Goal: Check status: Check status

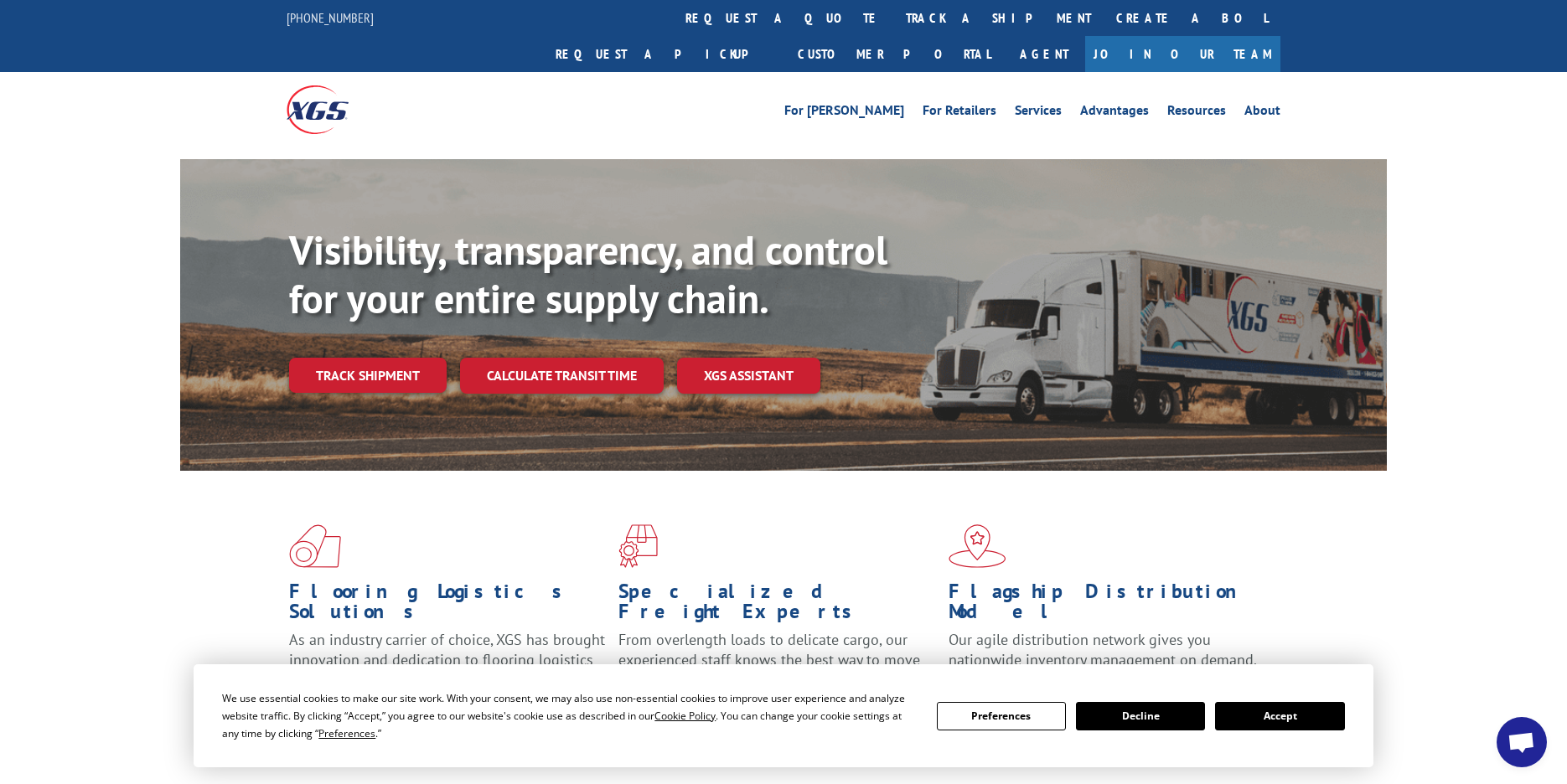
click at [1273, 716] on button "Accept" at bounding box center [1280, 716] width 129 height 28
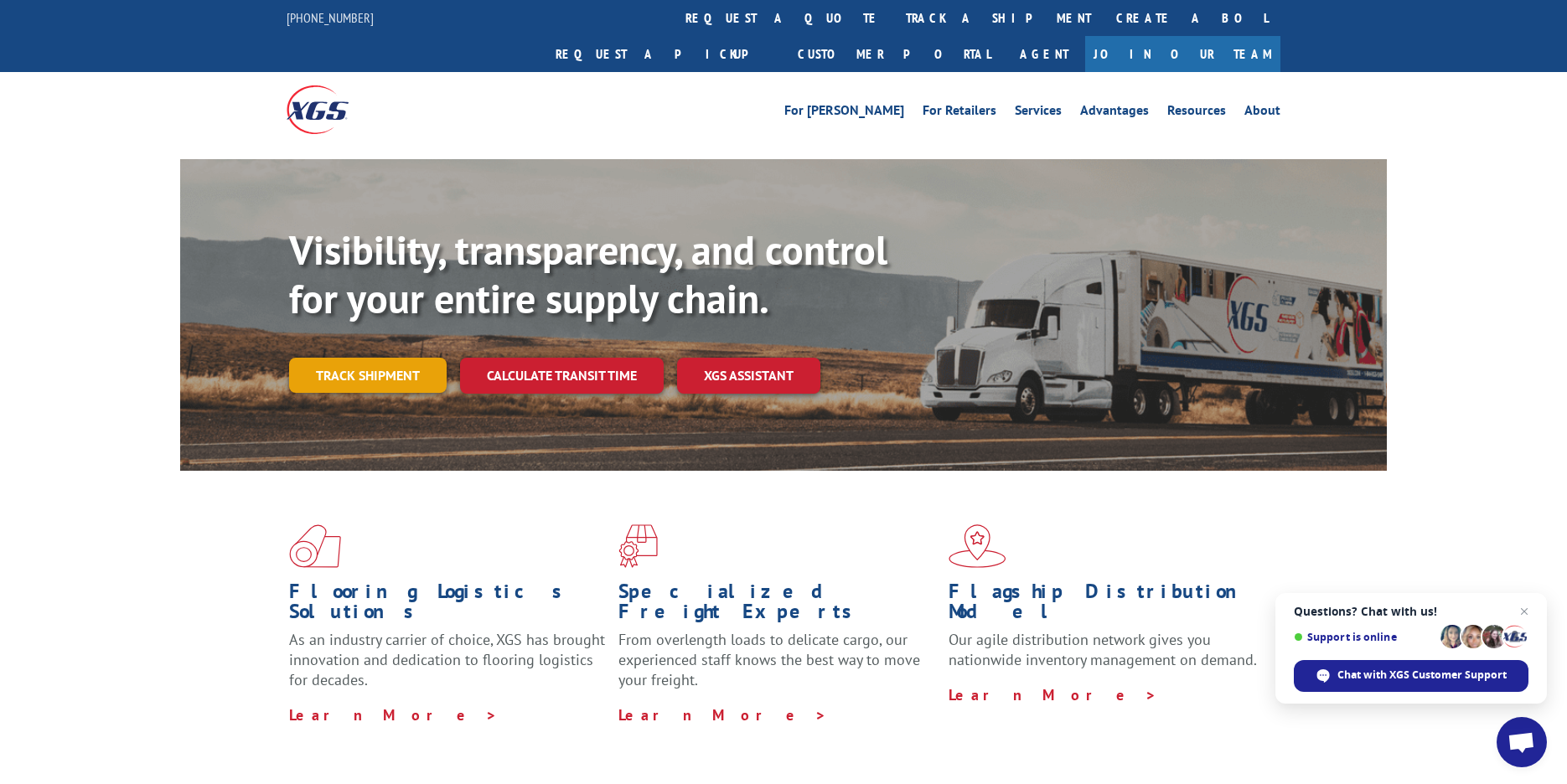
click at [384, 358] on link "Track shipment" at bounding box center [367, 375] width 158 height 35
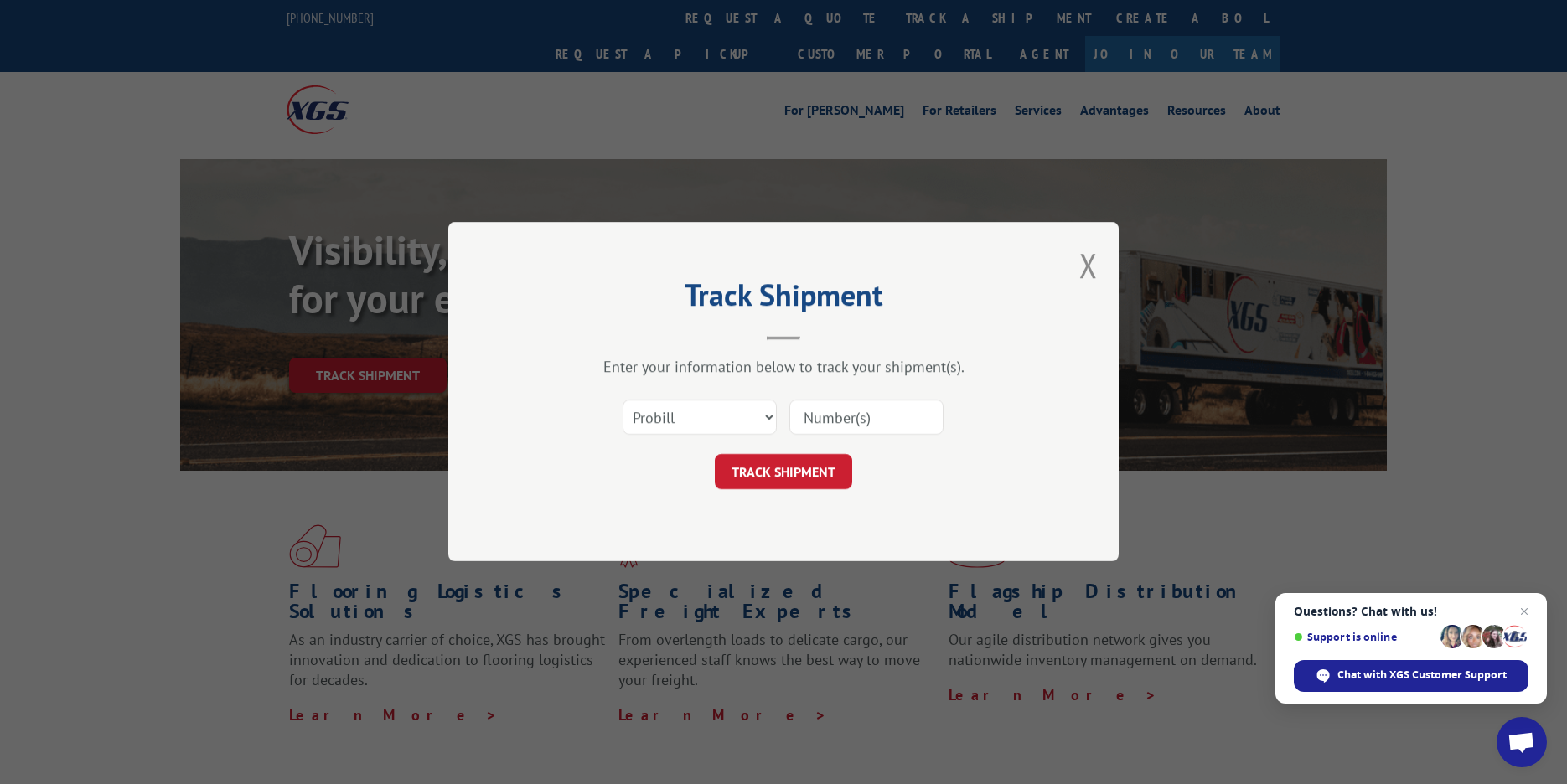
click at [884, 427] on input at bounding box center [866, 418] width 154 height 35
paste input "037430371437930"
type input "037430371437930"
click at [825, 480] on button "TRACK SHIPMENT" at bounding box center [784, 472] width 137 height 35
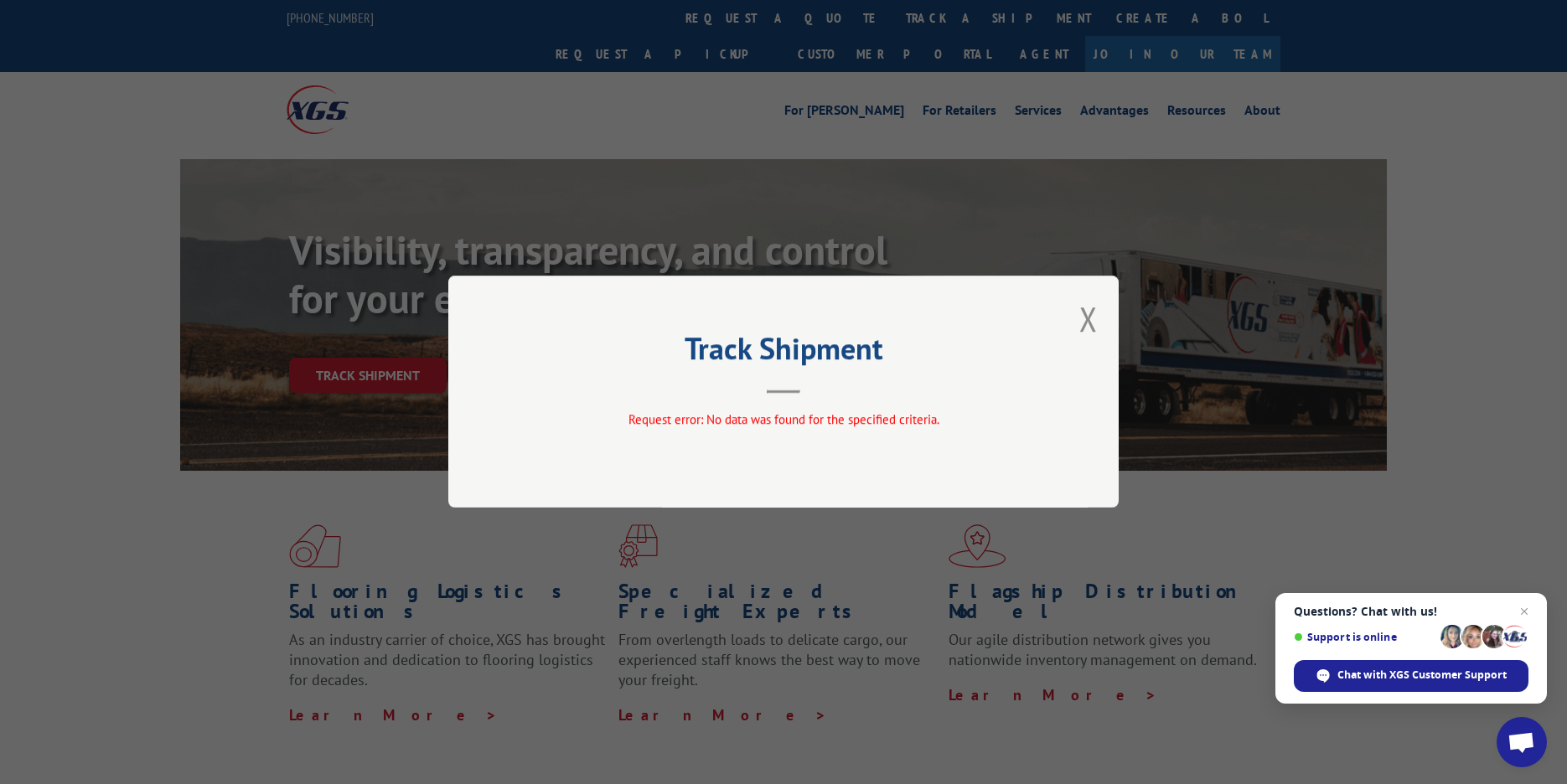
click at [1090, 312] on button "Close modal" at bounding box center [1089, 319] width 19 height 44
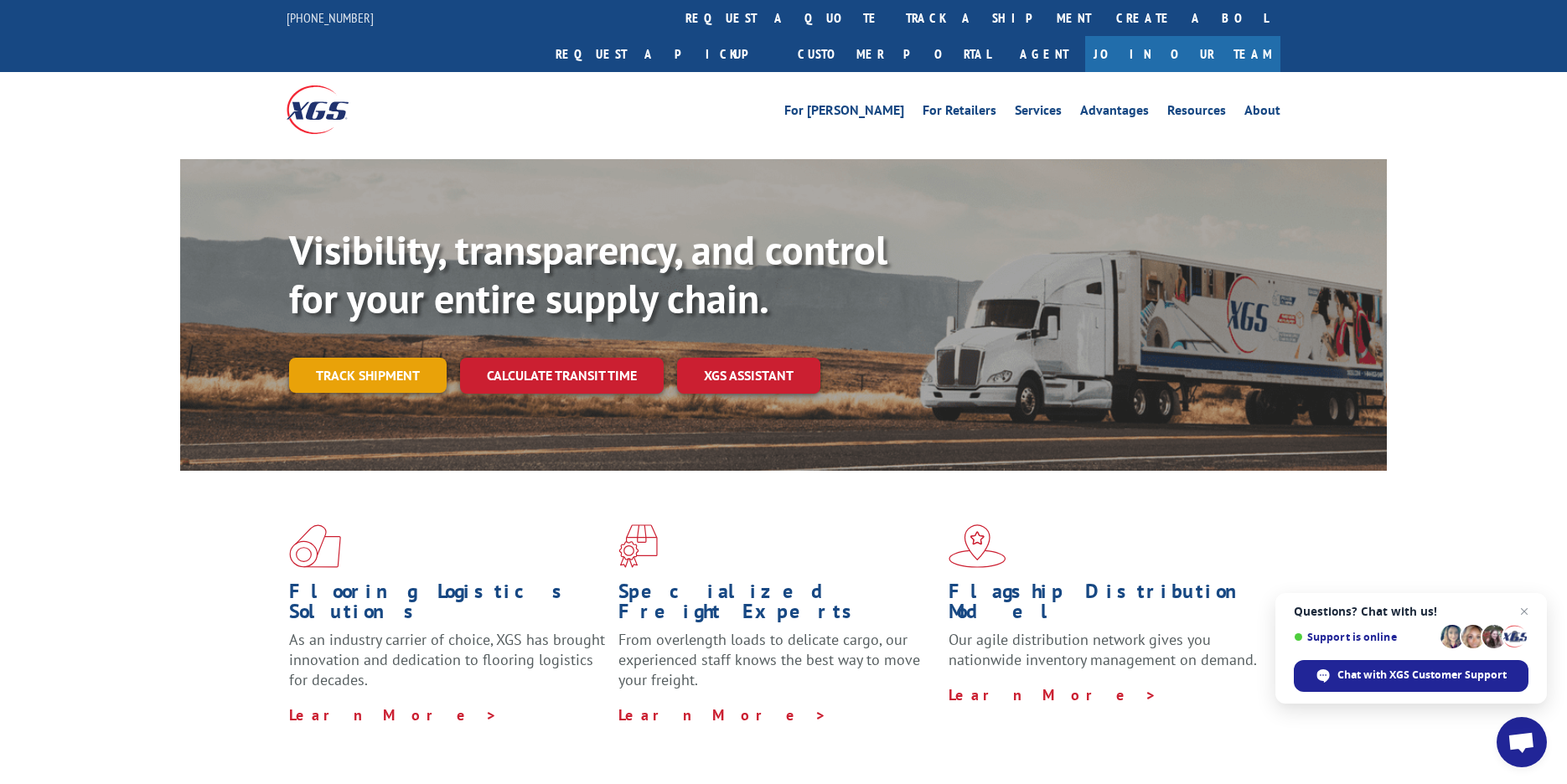
click at [370, 358] on link "Track shipment" at bounding box center [367, 375] width 158 height 35
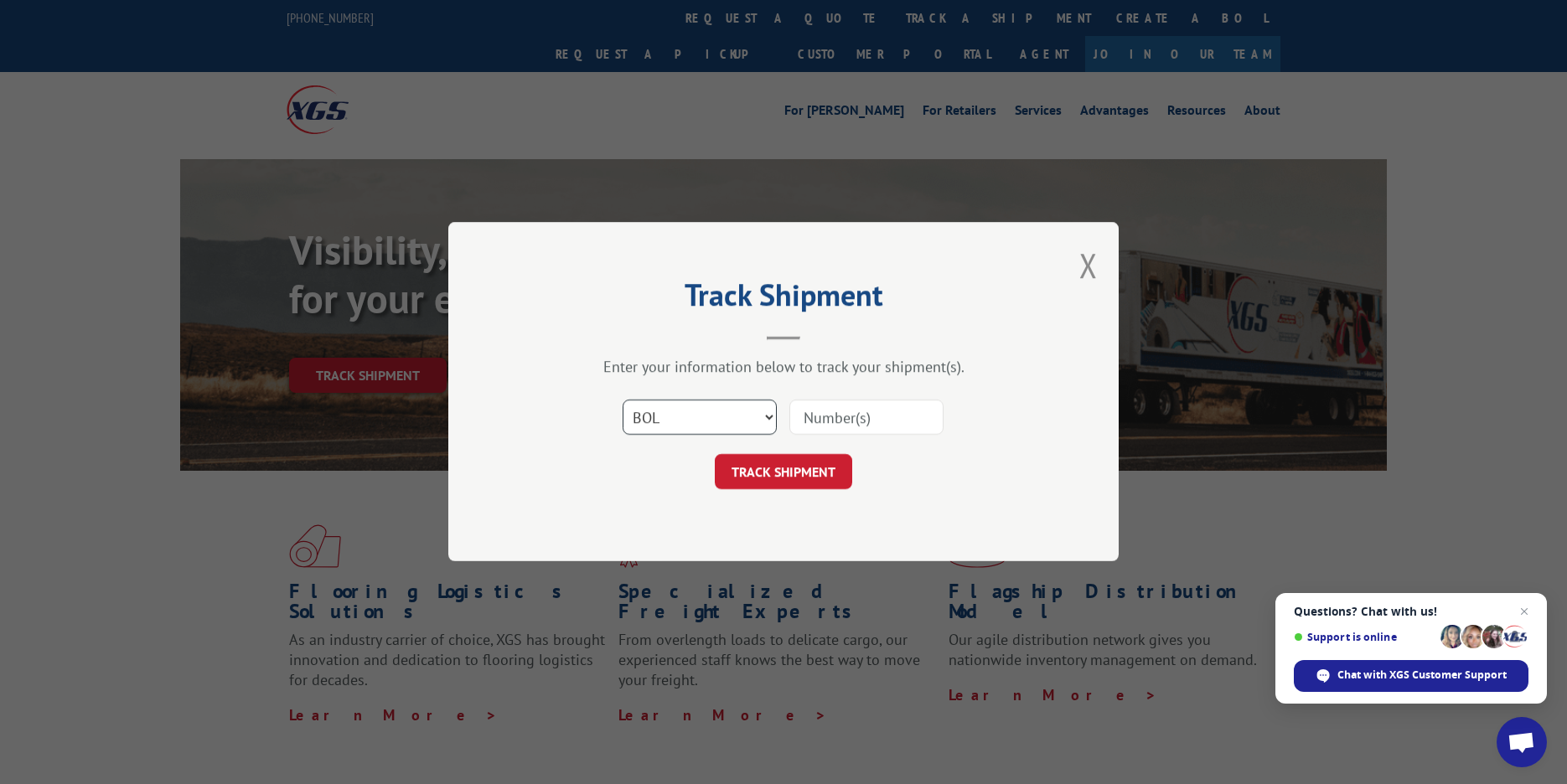
click option "BOL" at bounding box center [0, 0] width 0 height 0
select select "probill"
click option "Probill" at bounding box center [0, 0] width 0 height 0
click at [848, 429] on input at bounding box center [866, 418] width 154 height 35
paste input "037430371437930"
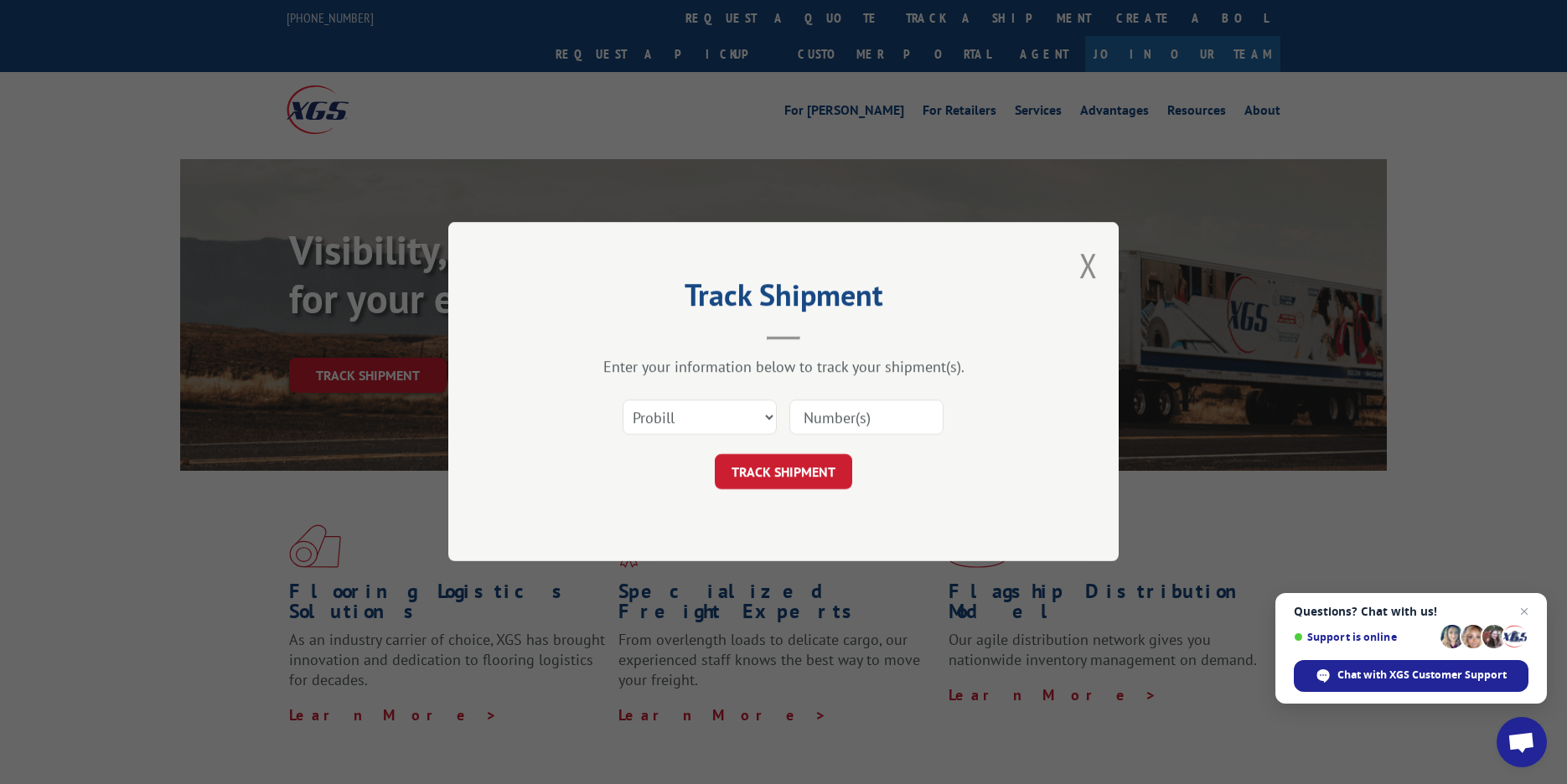
type input "037430371437930"
click button "TRACK SHIPMENT" at bounding box center [784, 472] width 137 height 35
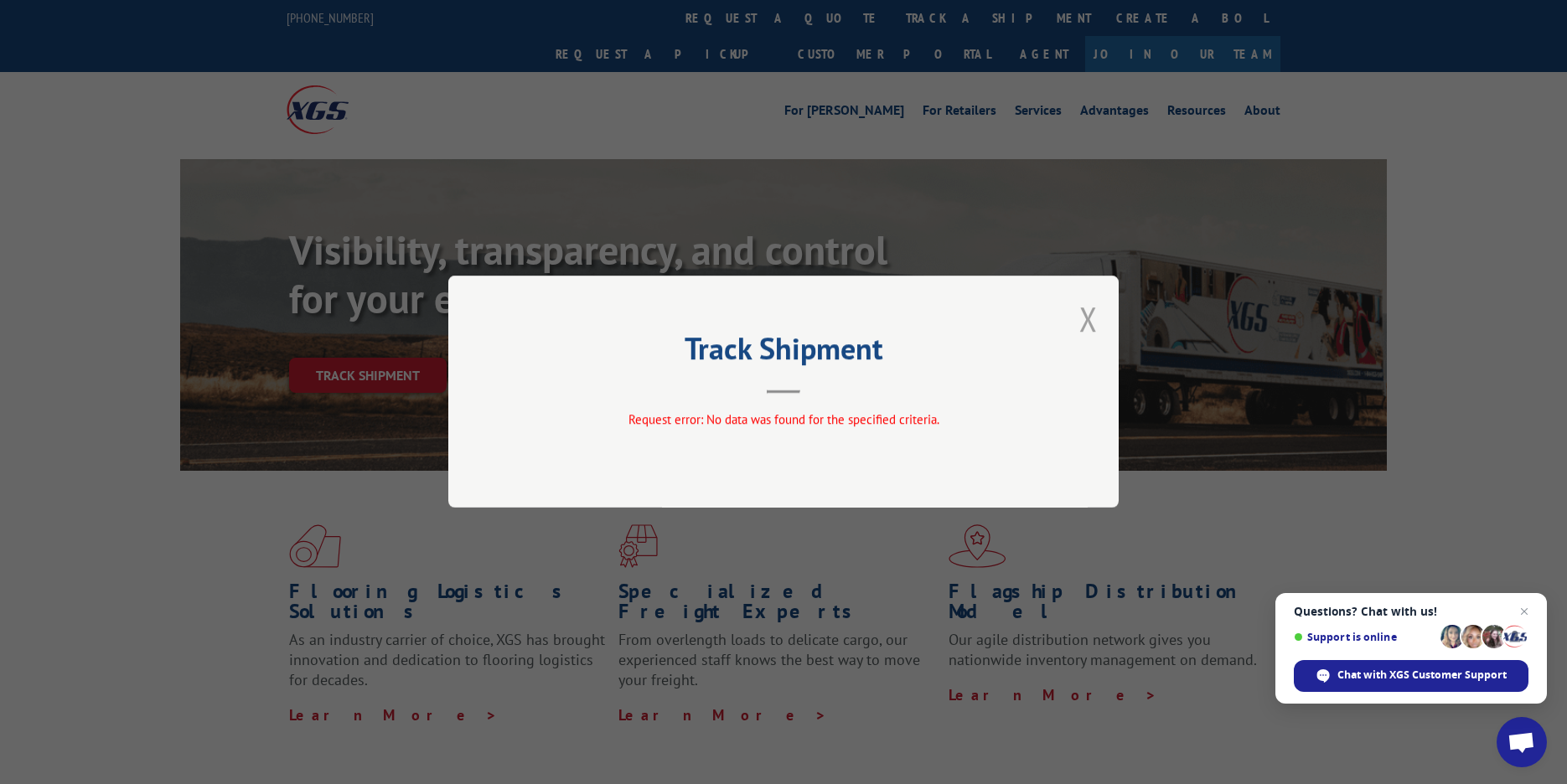
click at [1084, 324] on button "Close modal" at bounding box center [1089, 319] width 19 height 44
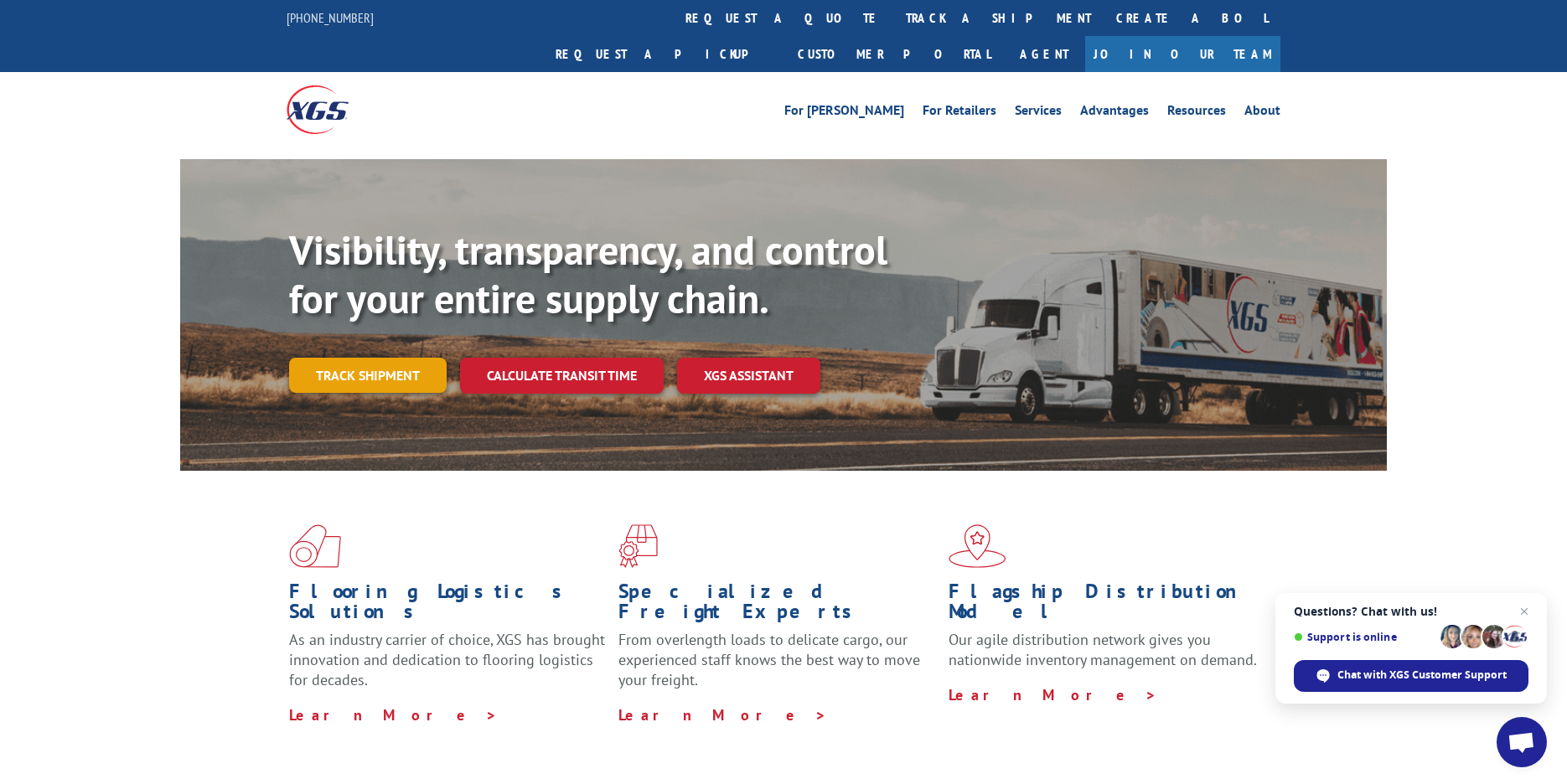
click at [401, 358] on link "Track shipment" at bounding box center [367, 375] width 158 height 35
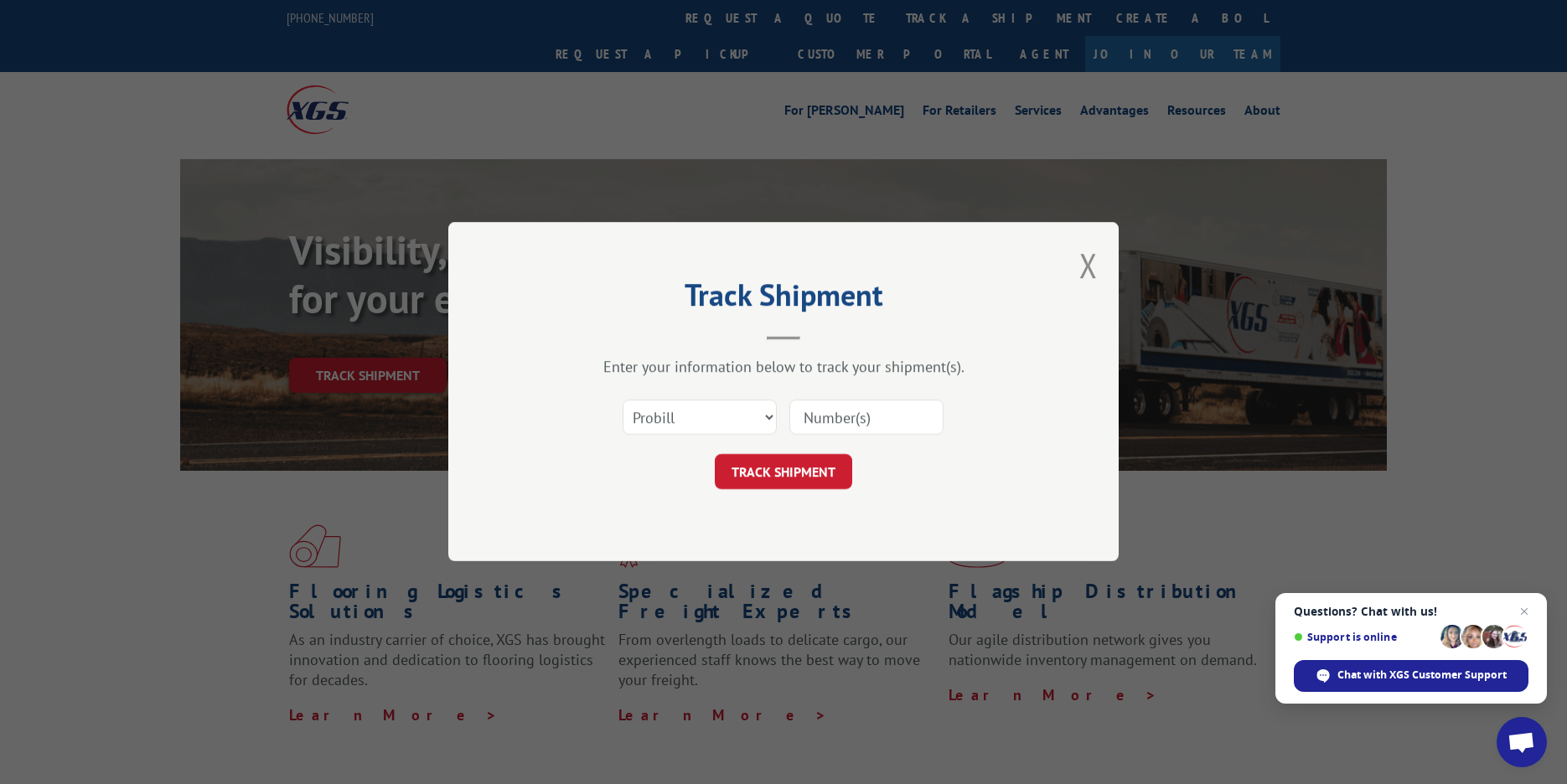
click at [717, 399] on div "Select category... Probill BOL PO" at bounding box center [699, 418] width 153 height 38
select select "po"
click option "PO" at bounding box center [0, 0] width 0 height 0
drag, startPoint x: 847, startPoint y: 417, endPoint x: 833, endPoint y: 452, distance: 37.7
click at [847, 417] on input at bounding box center [866, 418] width 154 height 35
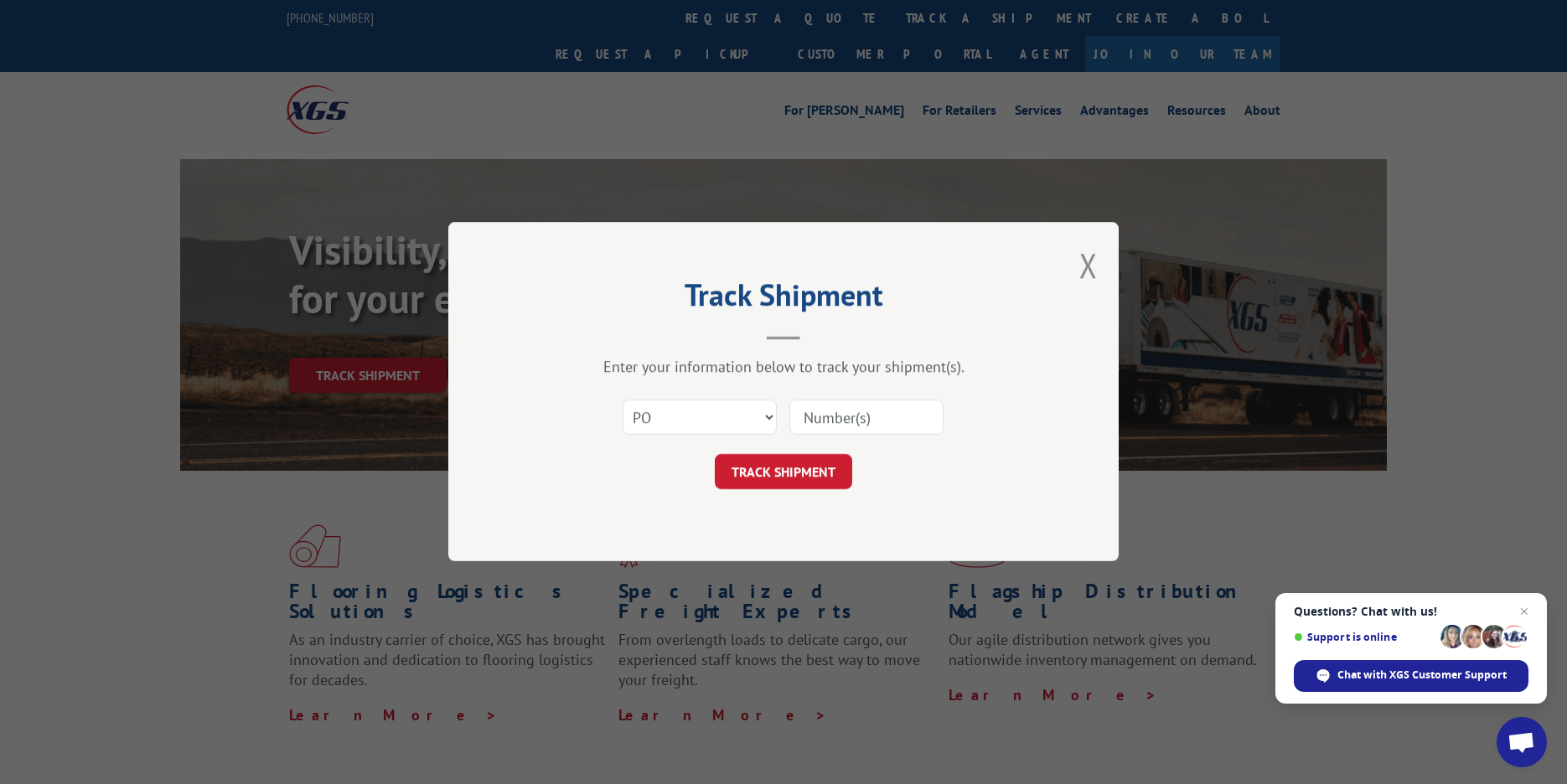
paste input "037430371437930"
type input "037430371437930"
click at [816, 480] on button "TRACK SHIPMENT" at bounding box center [784, 472] width 137 height 35
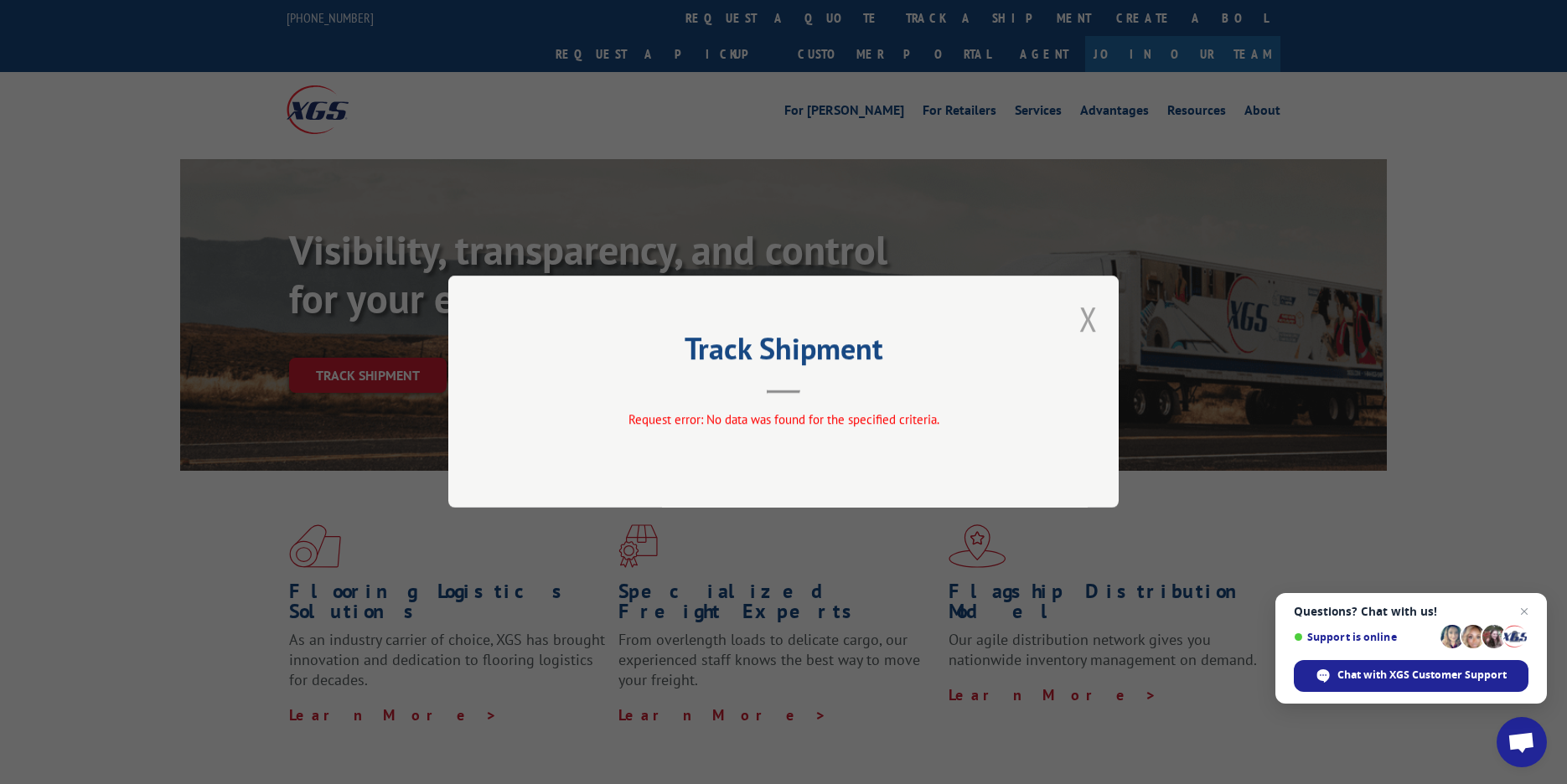
click at [1090, 321] on button "Close modal" at bounding box center [1089, 319] width 19 height 44
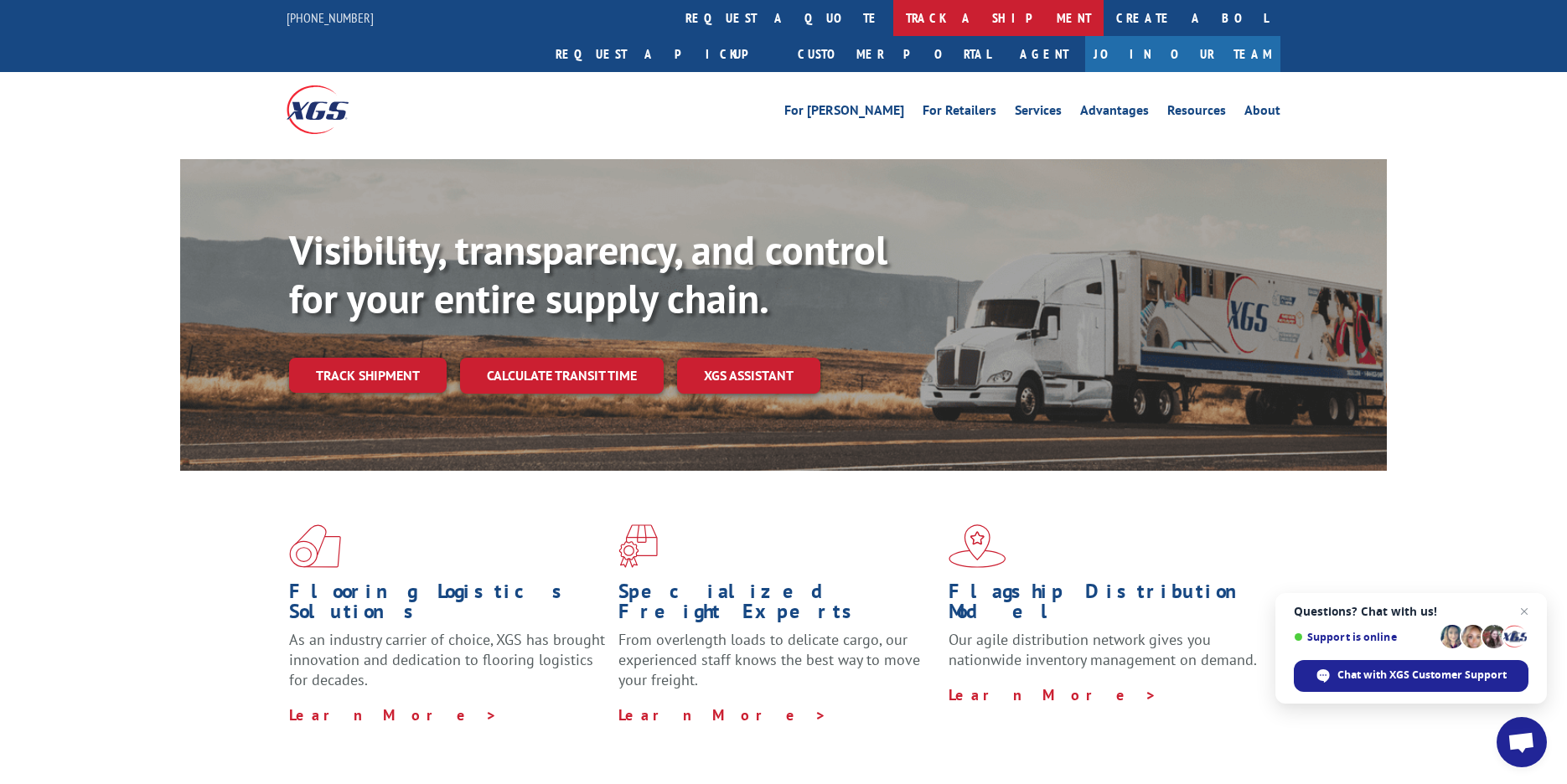
click at [893, 26] on link "track a shipment" at bounding box center [998, 18] width 211 height 36
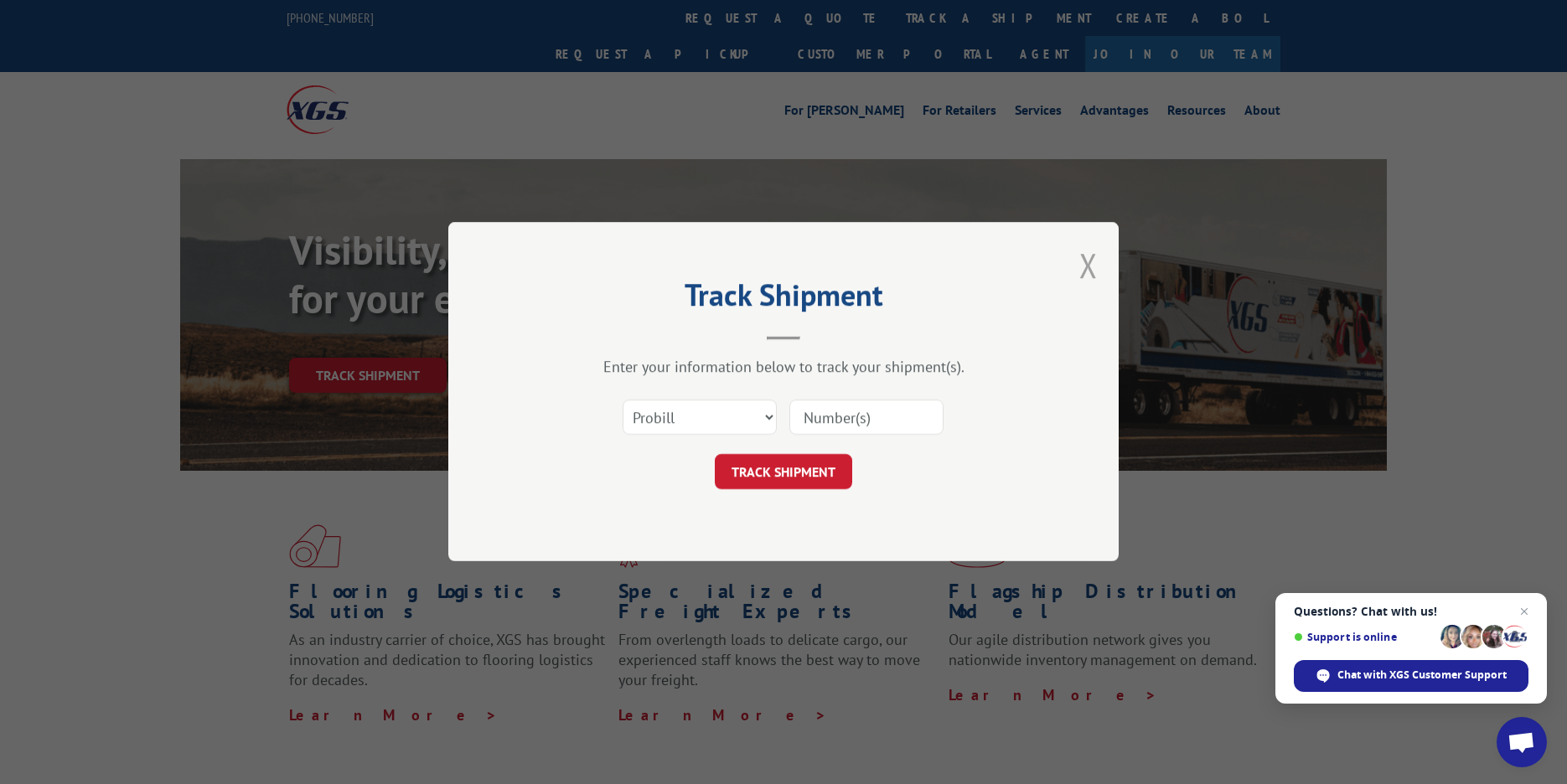
click at [1084, 260] on button "Close modal" at bounding box center [1089, 265] width 19 height 44
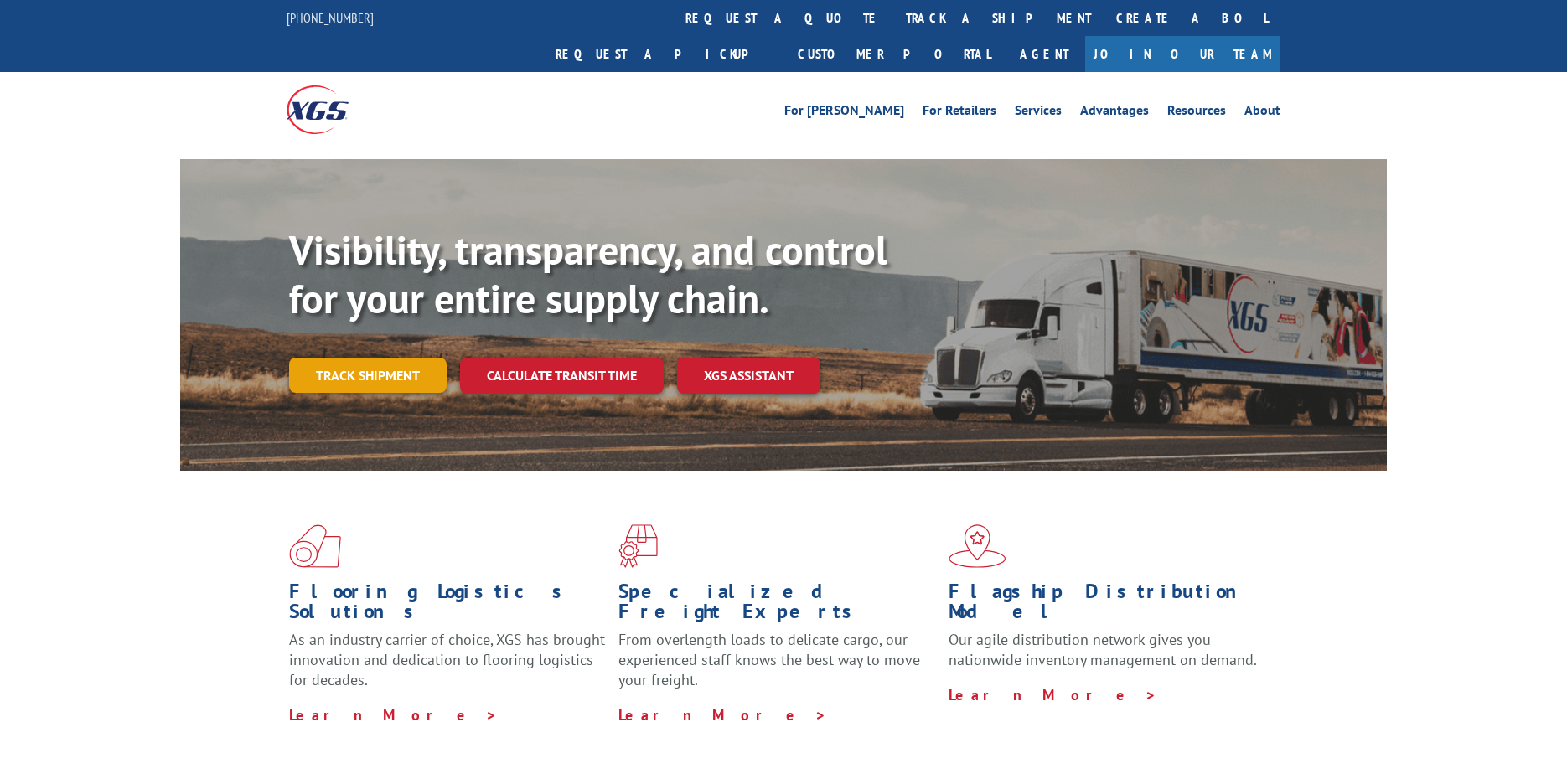
click at [339, 358] on link "Track shipment" at bounding box center [367, 375] width 158 height 35
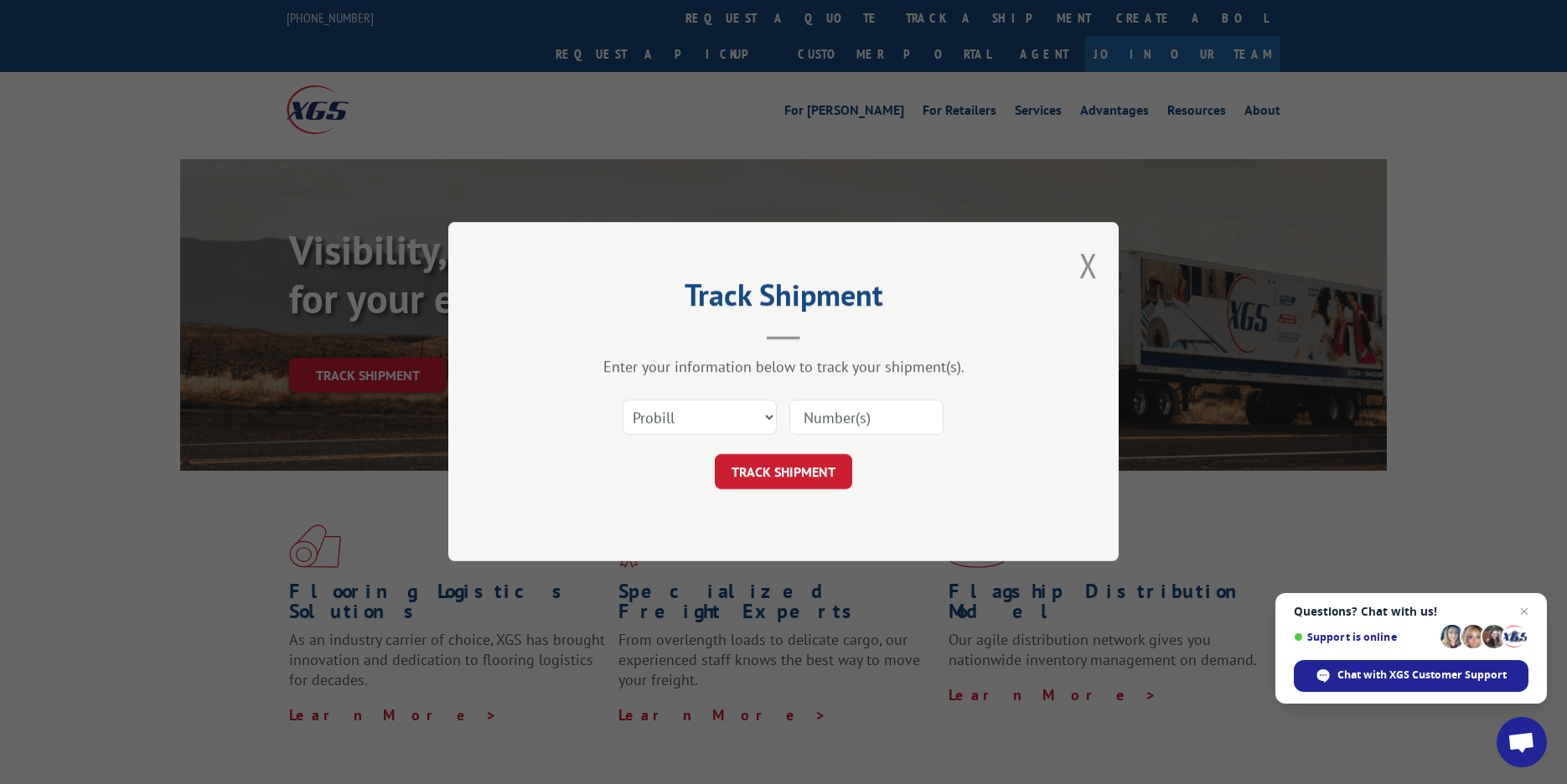
click at [821, 416] on input at bounding box center [866, 418] width 154 height 35
paste input "2866780"
type input "2866780"
click at [817, 476] on button "TRACK SHIPMENT" at bounding box center [784, 472] width 137 height 35
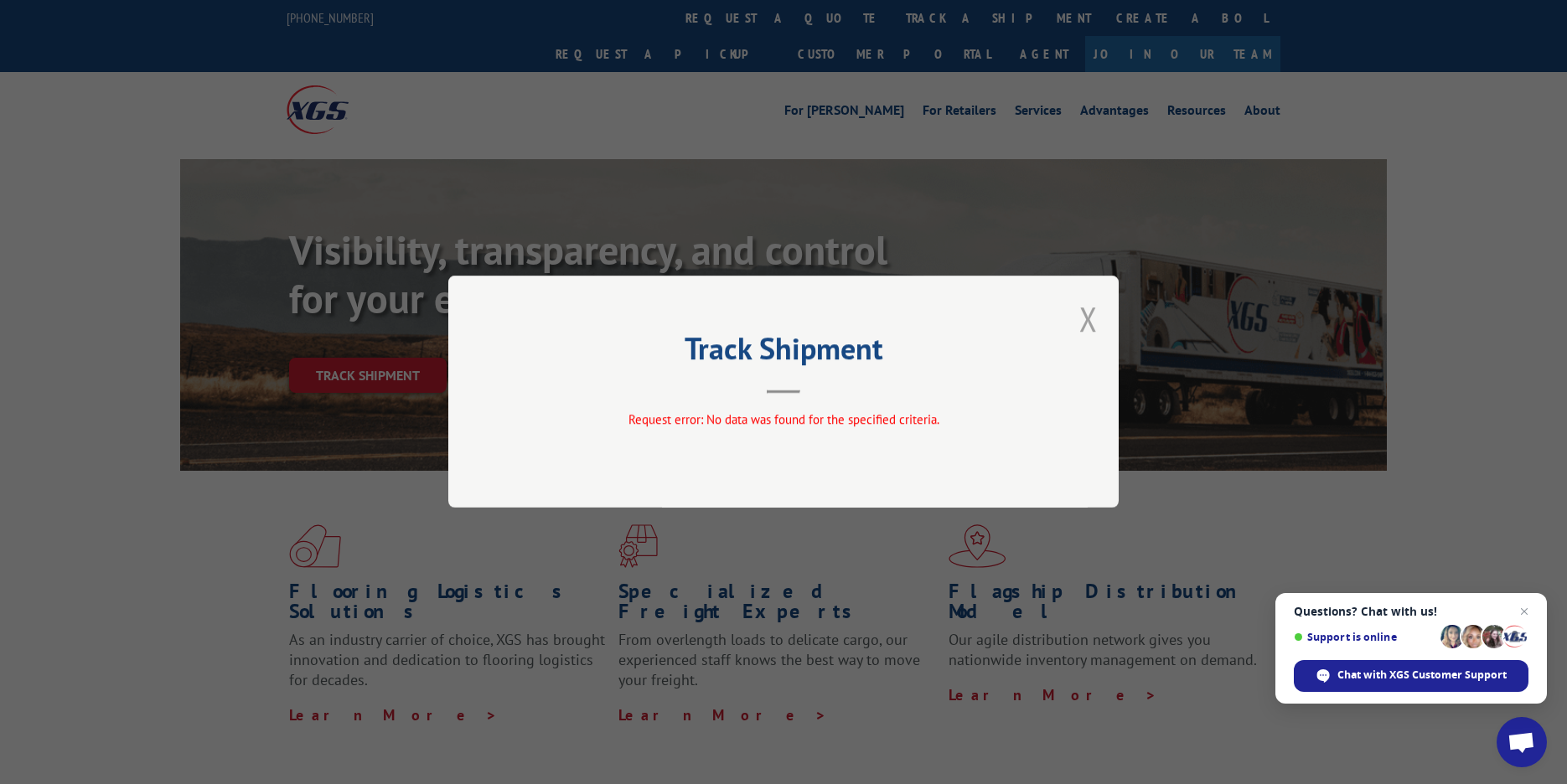
click at [1091, 308] on button "Close modal" at bounding box center [1089, 319] width 19 height 44
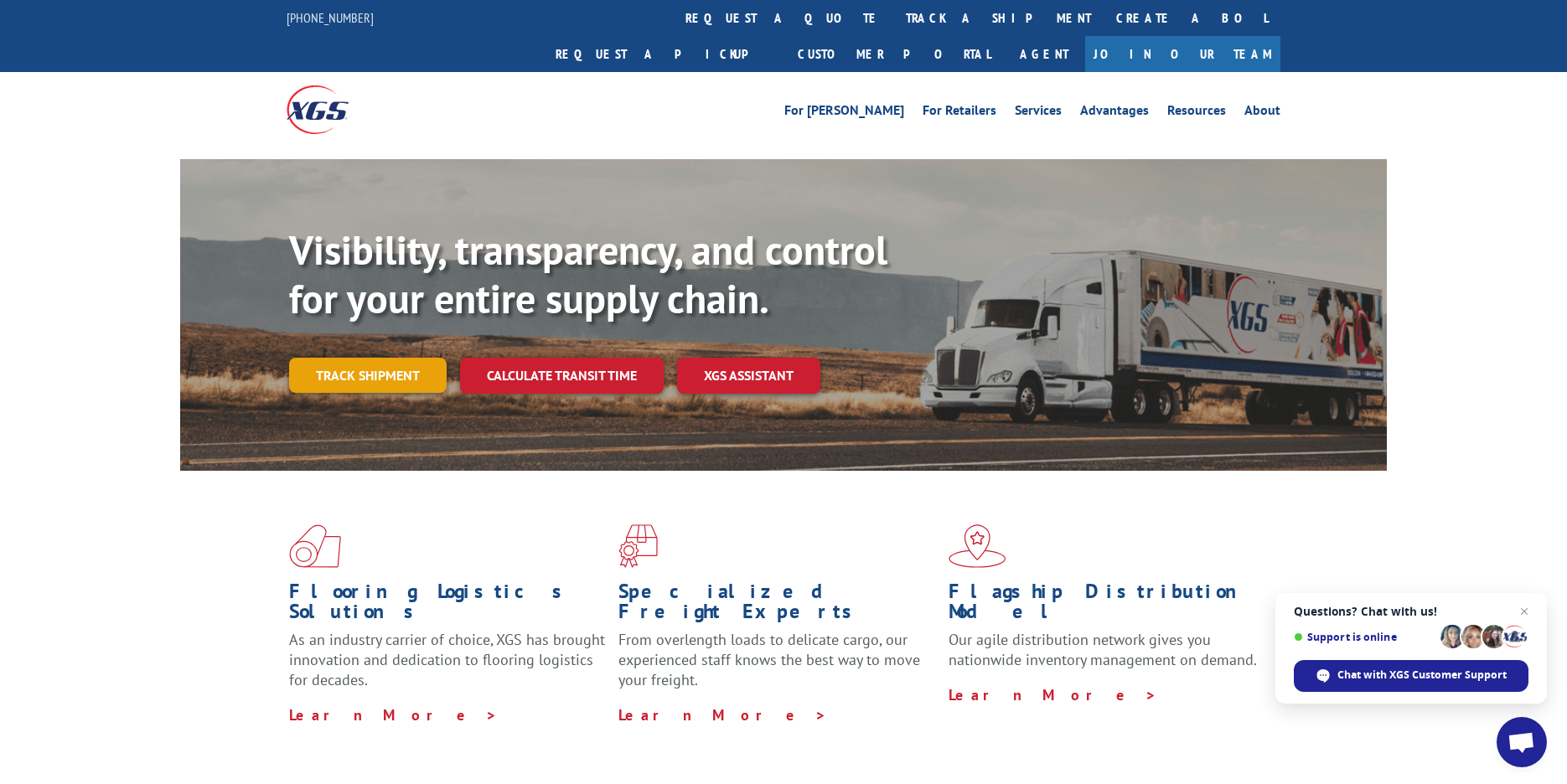
click at [345, 358] on link "Track shipment" at bounding box center [367, 375] width 158 height 35
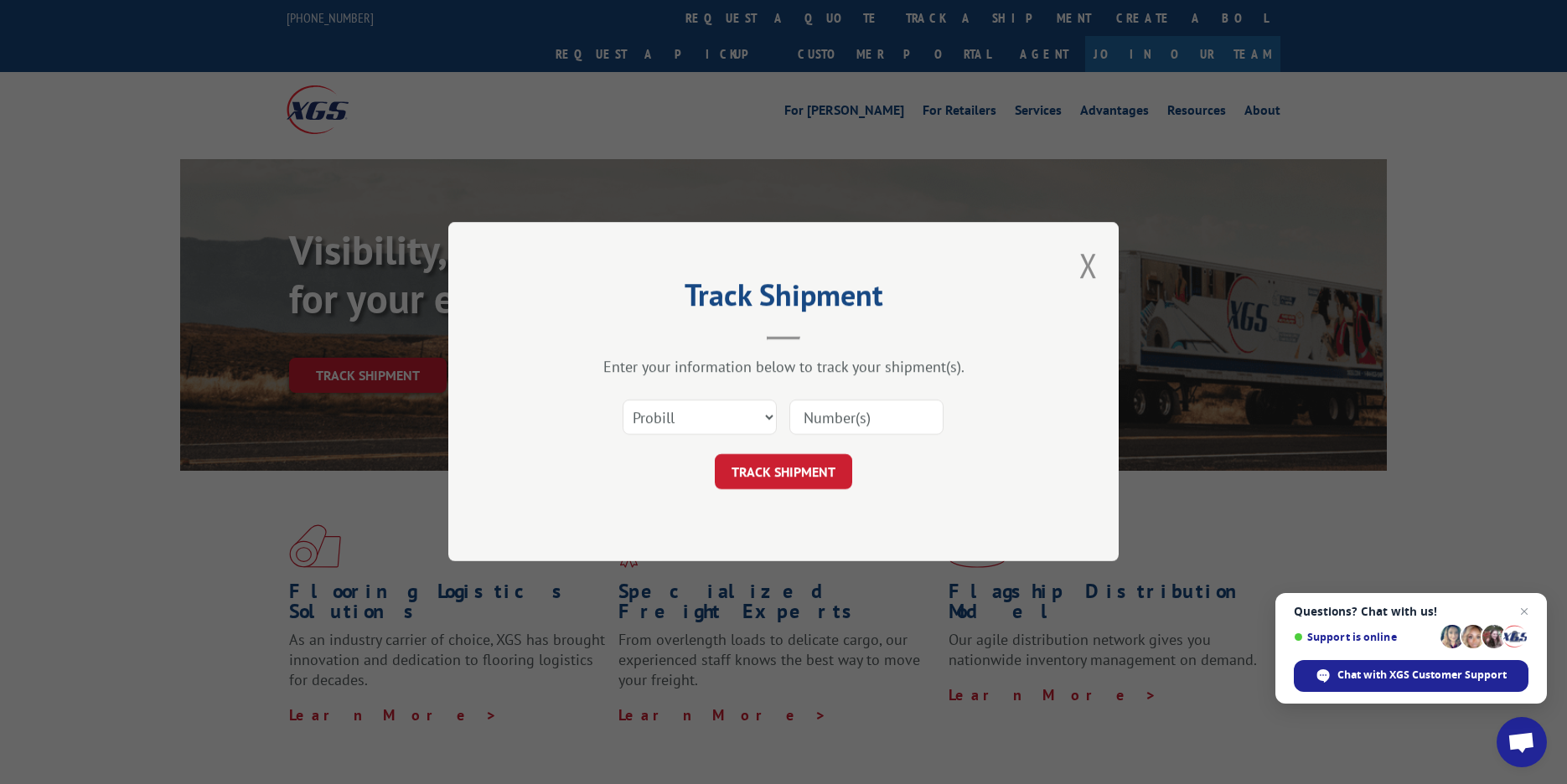
click at [714, 399] on div "Select category... Probill BOL PO" at bounding box center [699, 418] width 153 height 38
select select "bol"
click option "BOL" at bounding box center [0, 0] width 0 height 0
click at [841, 424] on input at bounding box center [866, 418] width 154 height 35
paste input "2866780"
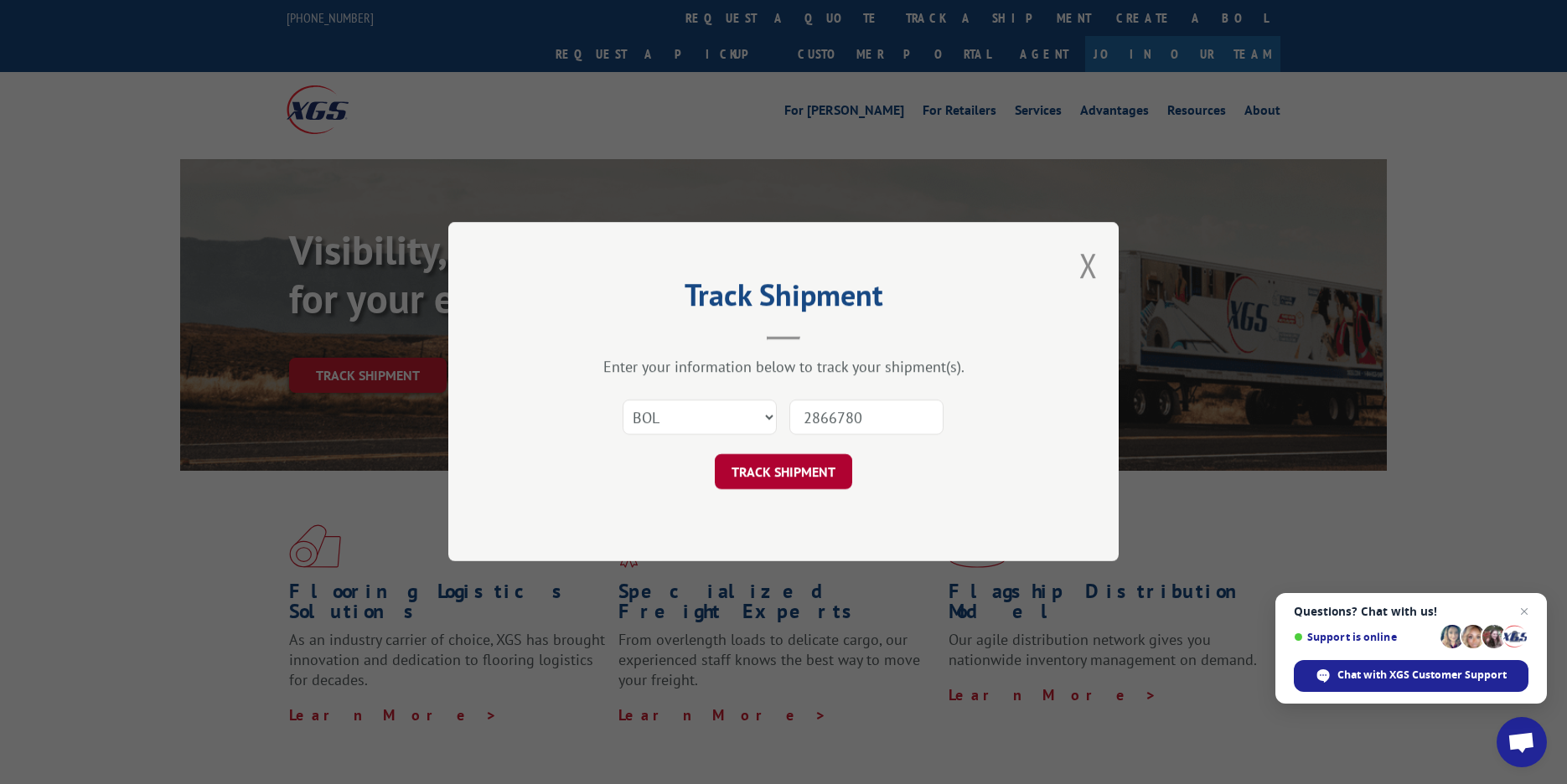
type input "2866780"
click at [827, 465] on button "TRACK SHIPMENT" at bounding box center [784, 472] width 137 height 35
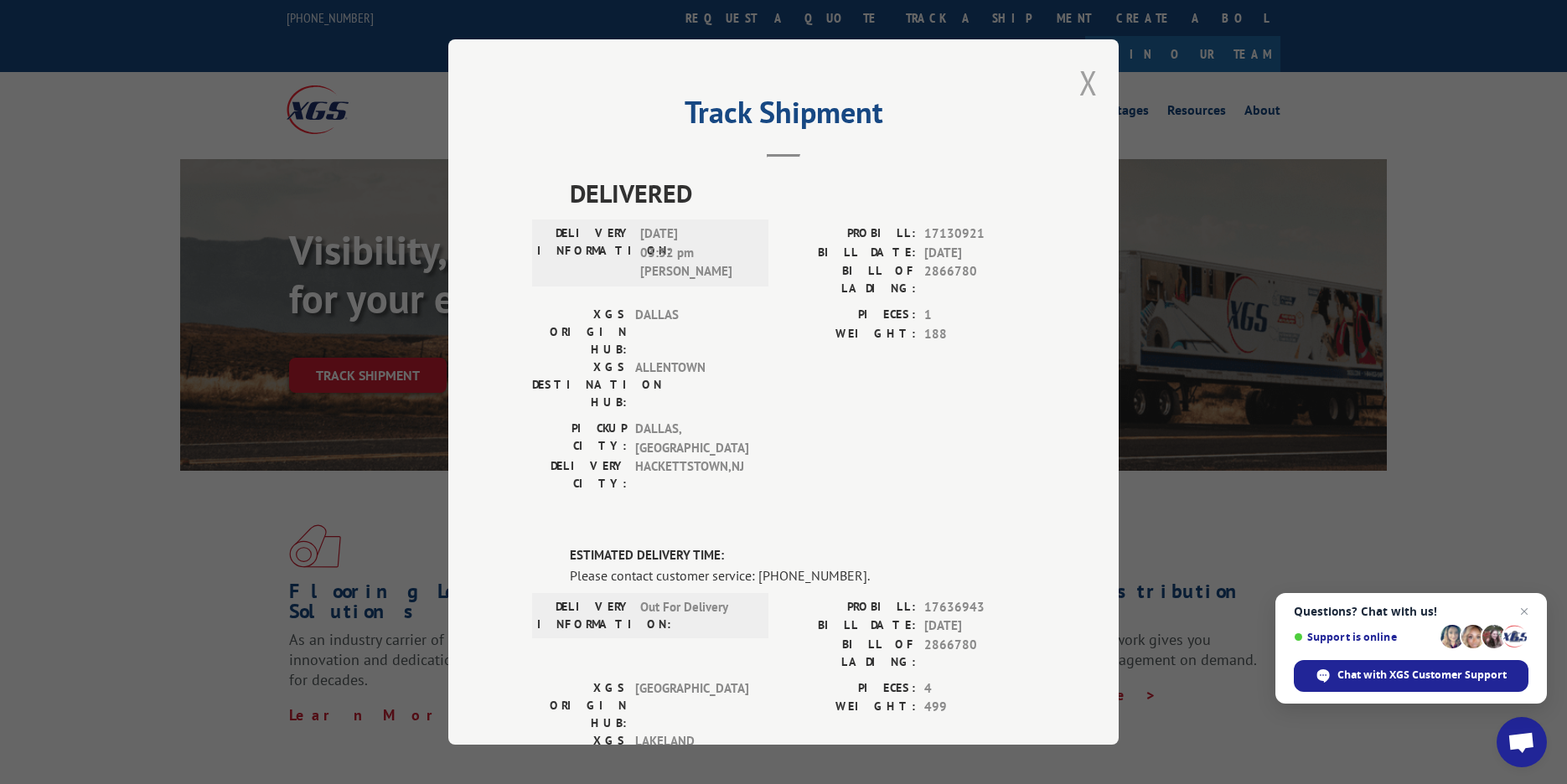
click at [1087, 80] on button "Close modal" at bounding box center [1089, 83] width 19 height 44
